Goal: Task Accomplishment & Management: Manage account settings

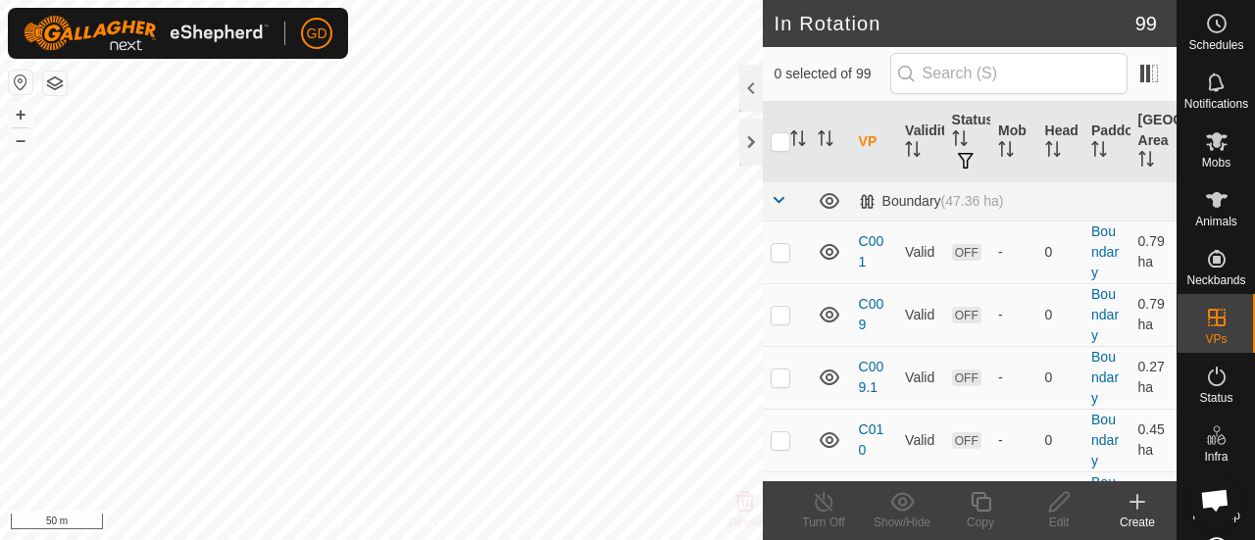
scroll to position [2953, 0]
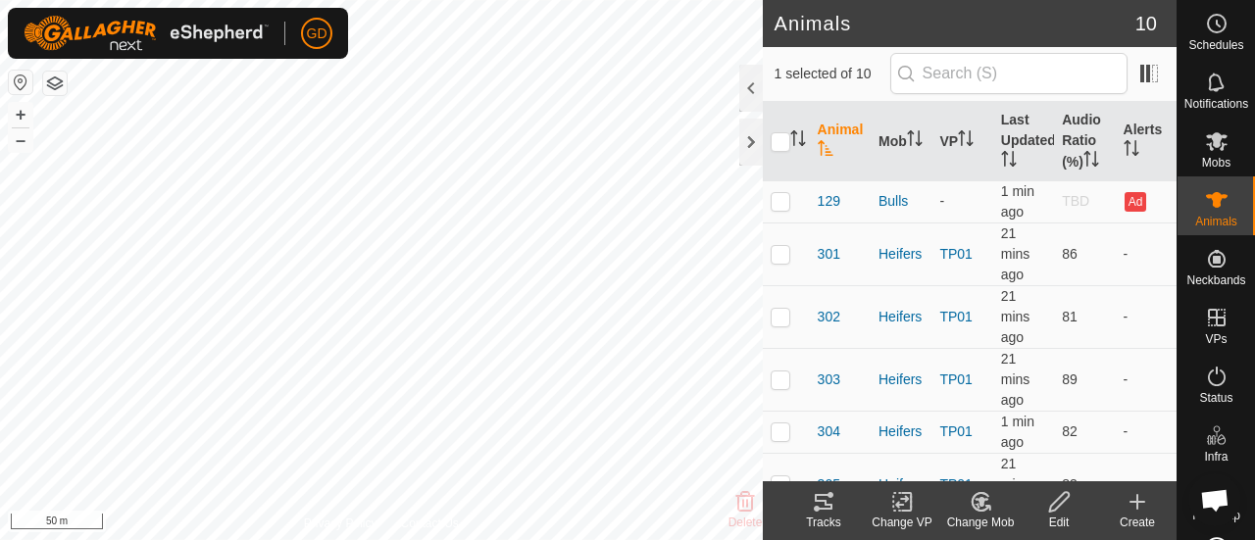
click at [829, 143] on icon "Activate to sort" at bounding box center [826, 148] width 16 height 16
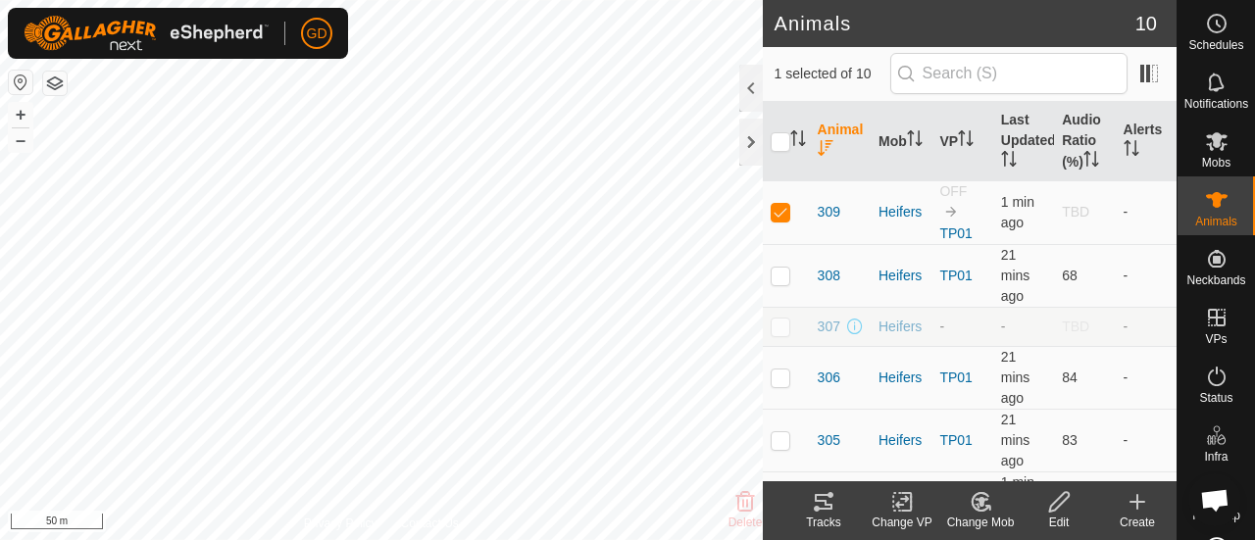
click at [993, 308] on td "-" at bounding box center [1023, 326] width 61 height 39
click at [951, 234] on link "TP01" at bounding box center [955, 233] width 32 height 16
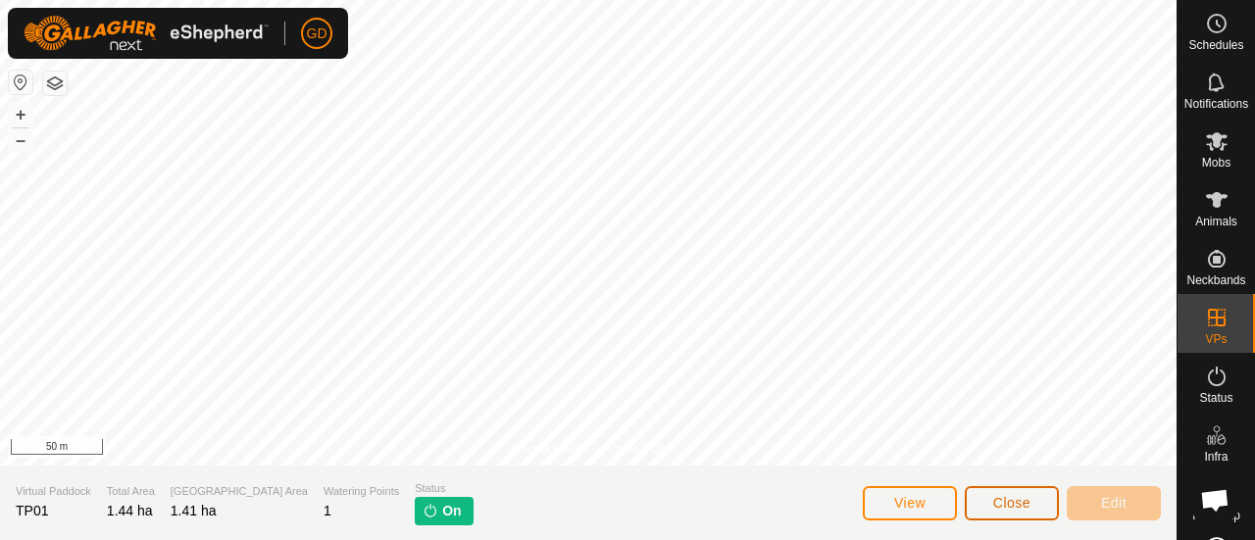
click at [1014, 499] on span "Close" at bounding box center [1011, 503] width 37 height 16
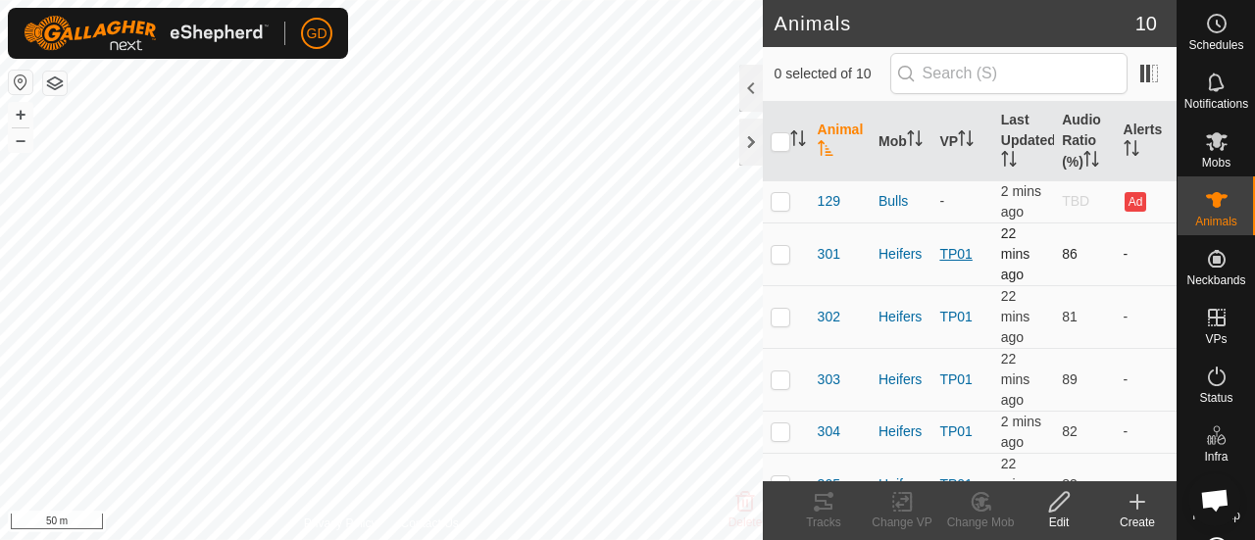
click at [951, 248] on link "TP01" at bounding box center [955, 254] width 32 height 16
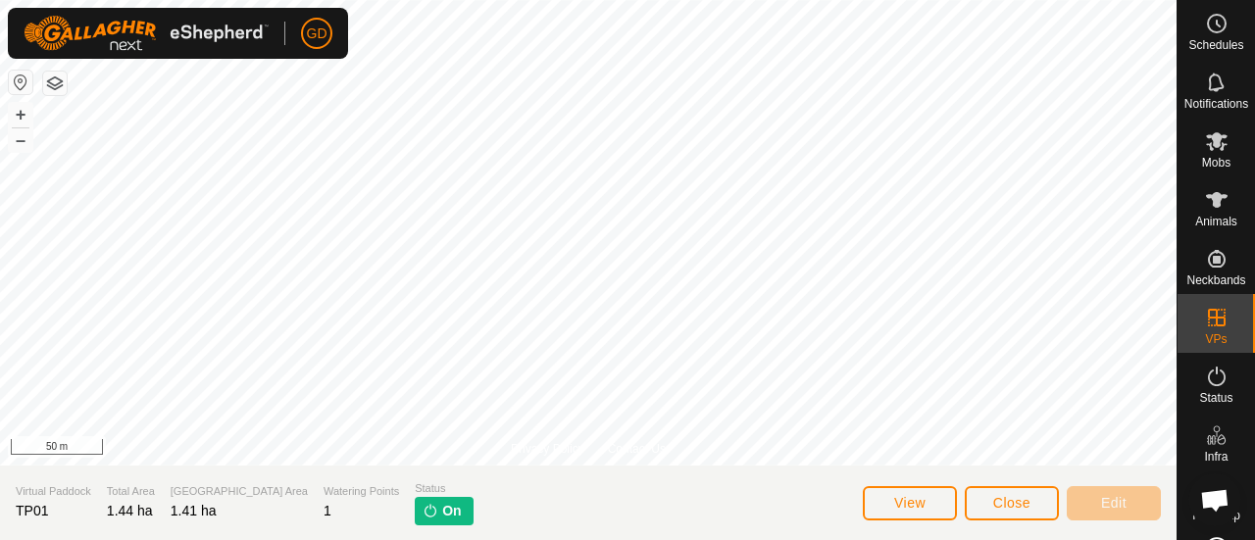
click at [415, 509] on p-tag "On" at bounding box center [444, 511] width 58 height 28
click at [914, 503] on span "View" at bounding box center [909, 503] width 31 height 16
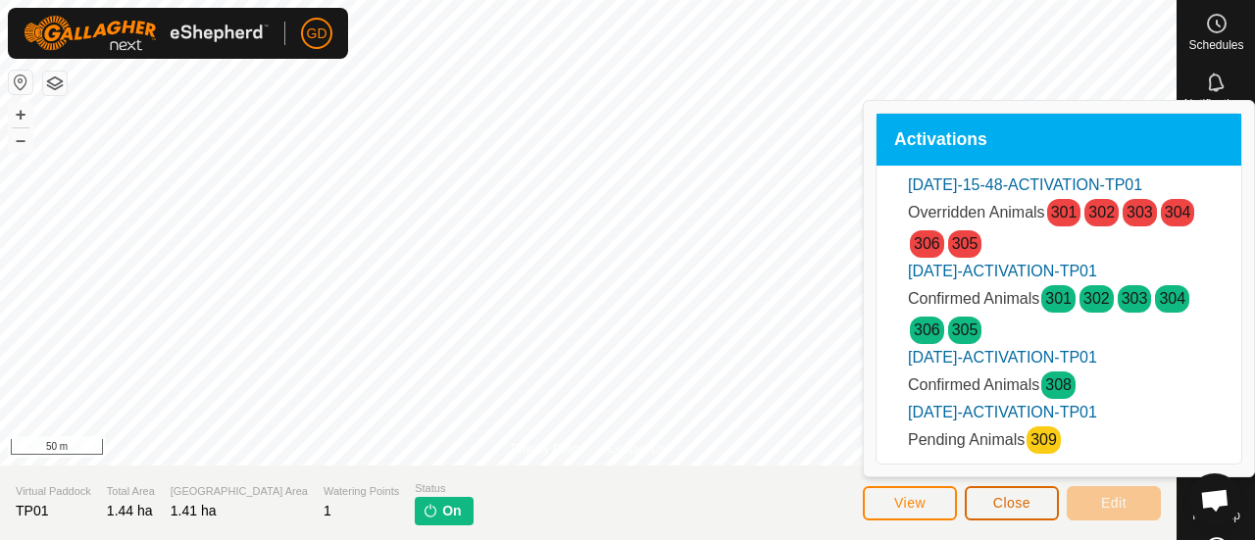
click at [1018, 499] on span "Close" at bounding box center [1011, 503] width 37 height 16
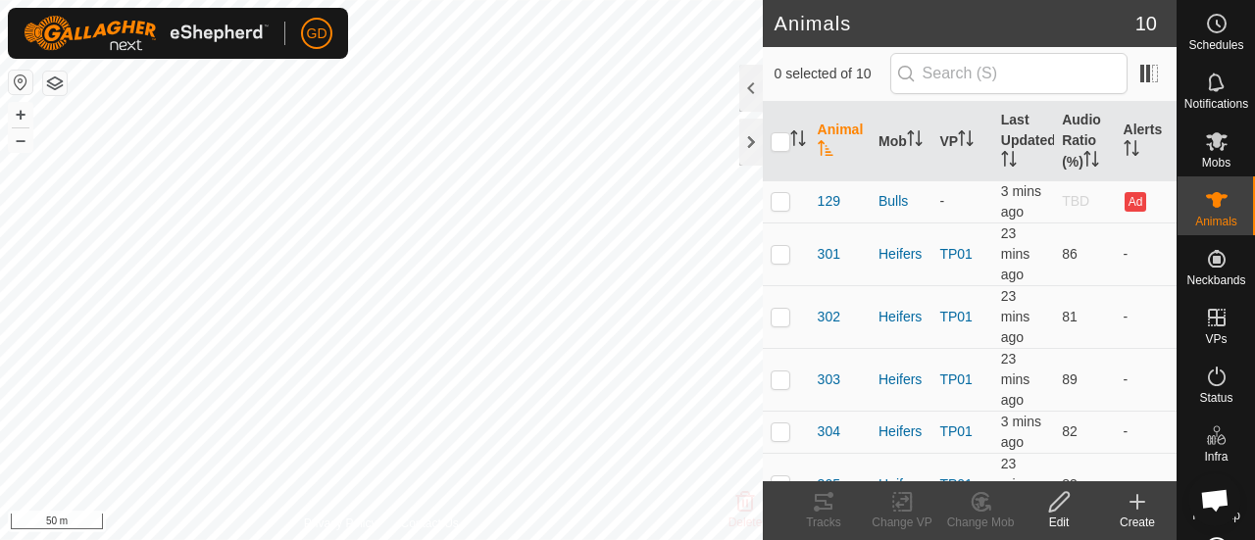
click at [825, 144] on icon "Activate to sort" at bounding box center [826, 148] width 16 height 16
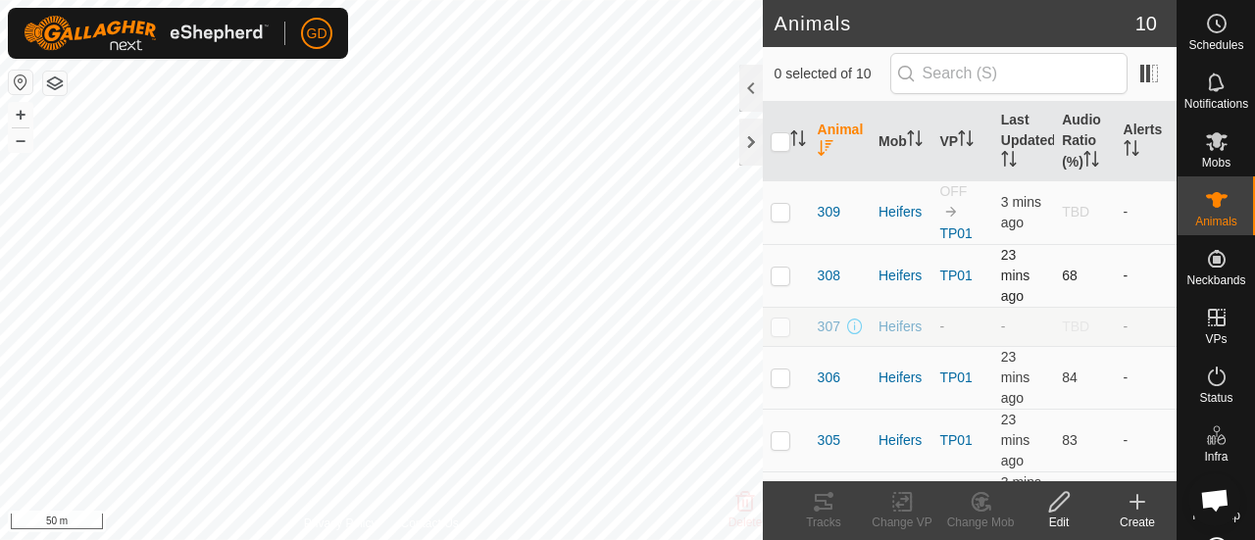
click at [779, 275] on p-checkbox at bounding box center [781, 276] width 20 height 16
checkbox input "true"
click at [827, 500] on icon at bounding box center [824, 502] width 24 height 24
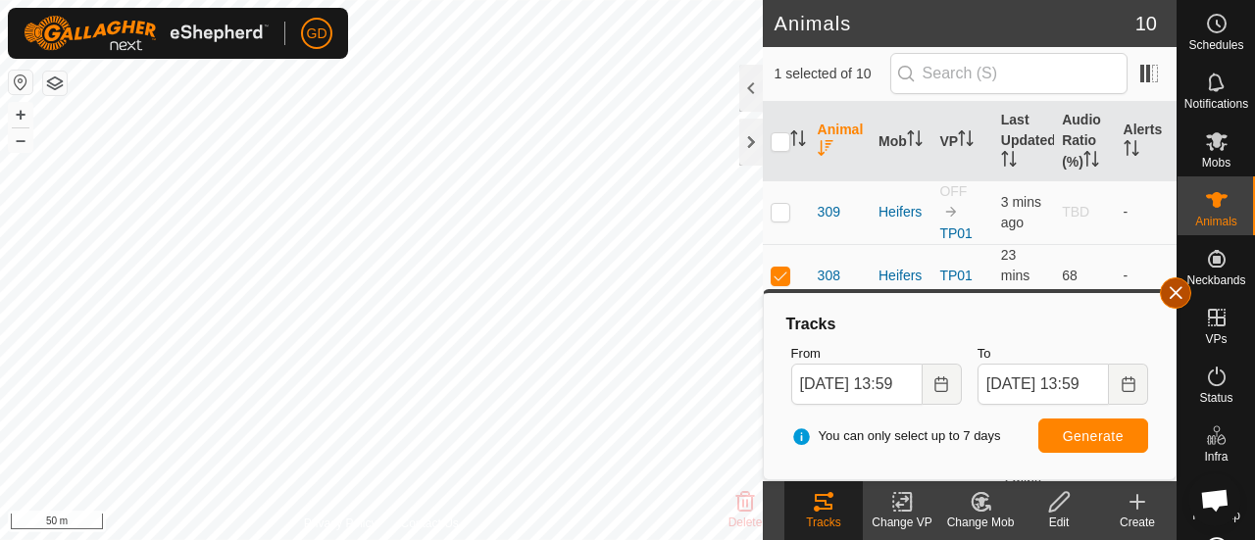
click at [1169, 296] on span "button" at bounding box center [1176, 293] width 16 height 16
